Goal: Information Seeking & Learning: Find specific fact

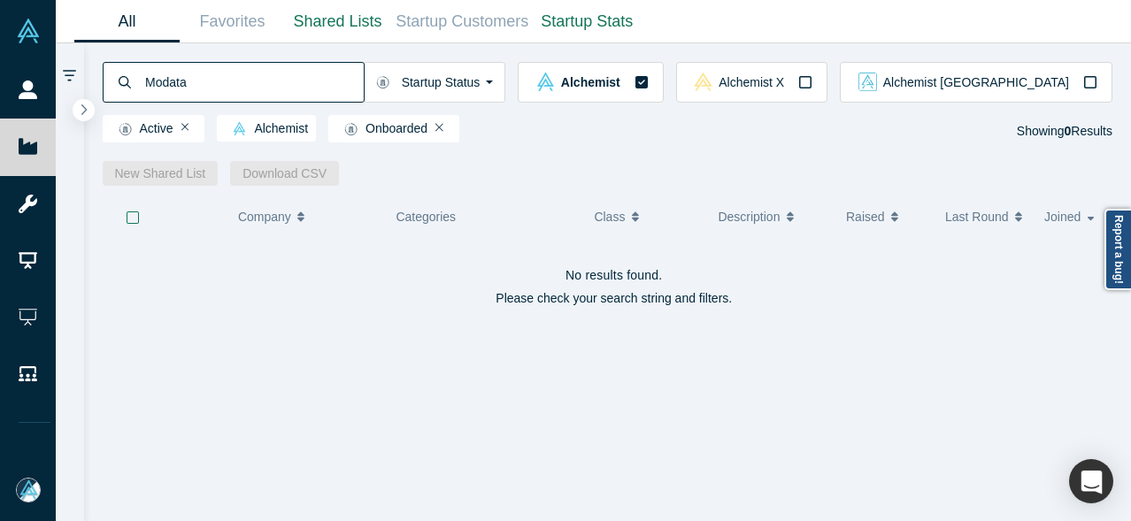
click at [243, 82] on input "Modata" at bounding box center [253, 82] width 220 height 42
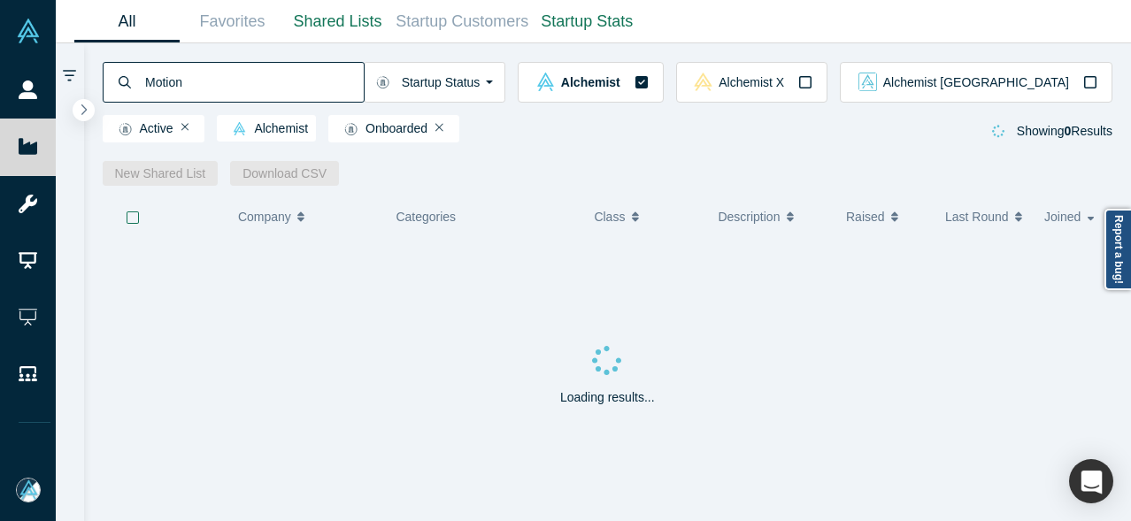
type input "Motion"
